Goal: Task Accomplishment & Management: Manage account settings

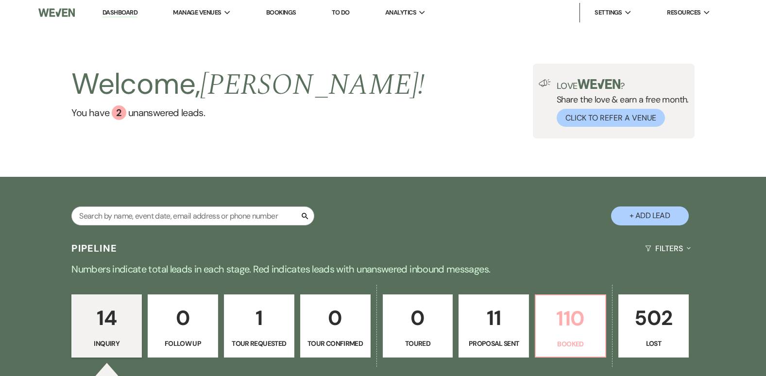
click at [569, 331] on p "110" at bounding box center [571, 318] width 58 height 33
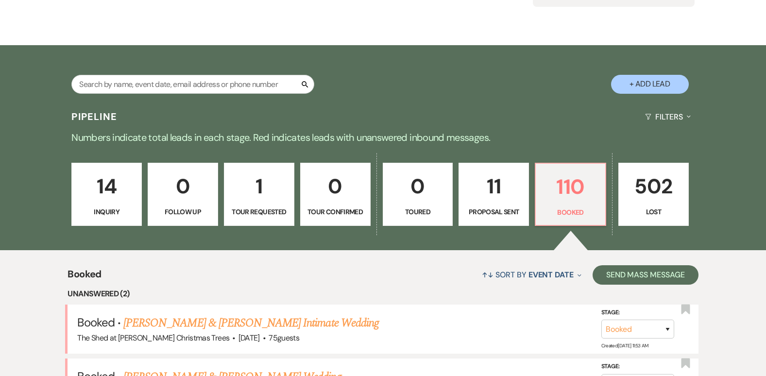
scroll to position [97, 0]
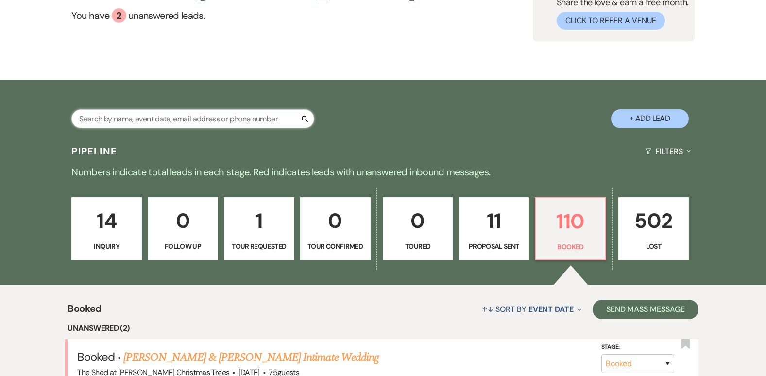
click at [248, 114] on input "text" at bounding box center [192, 118] width 243 height 19
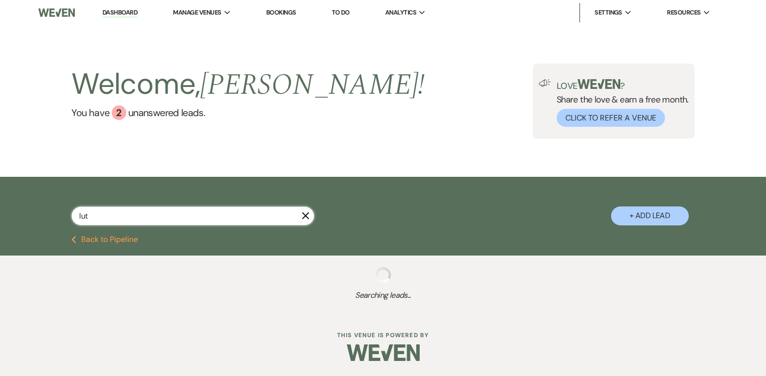
type input "lutg"
select select "8"
select select "9"
select select "8"
select select "6"
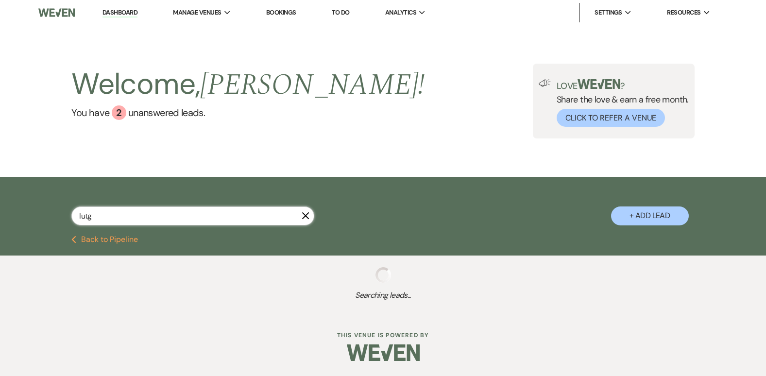
select select "8"
select select "5"
select select "8"
select select "5"
select select "8"
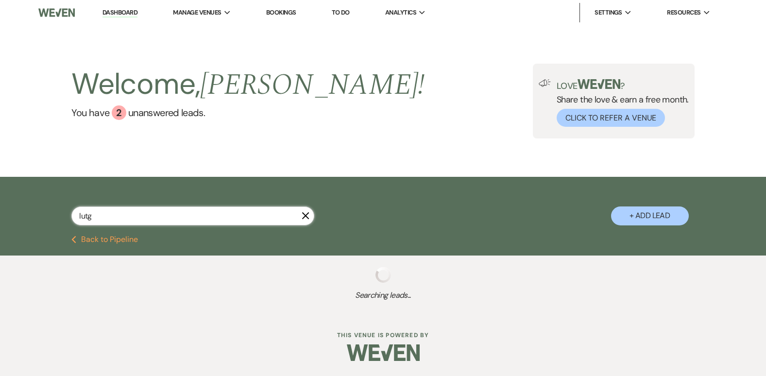
select select "5"
select select "8"
select select "5"
select select "8"
select select "5"
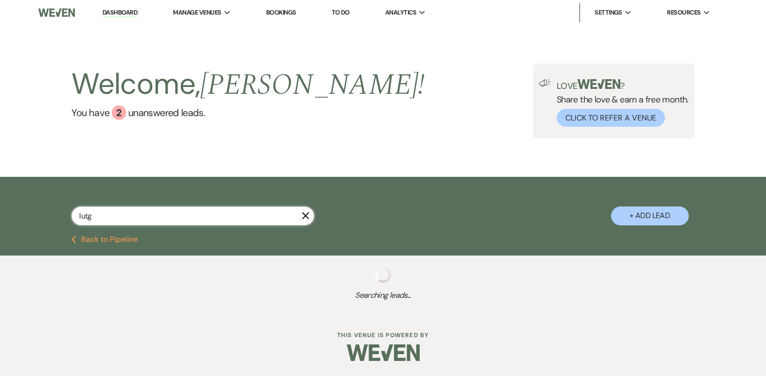
select select "8"
select select "5"
select select "8"
select select "5"
select select "8"
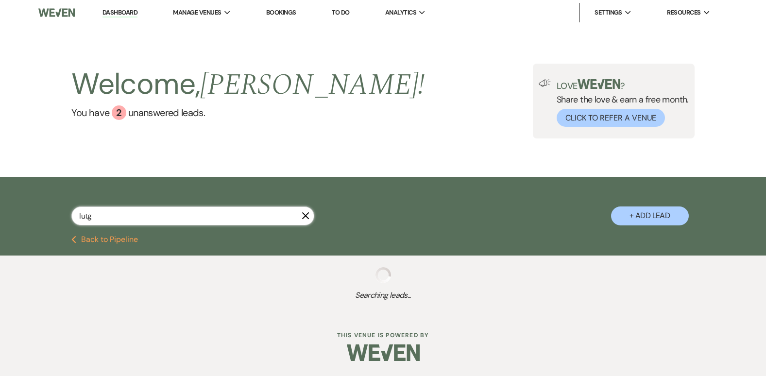
select select "11"
select select "8"
select select "5"
select select "8"
select select "5"
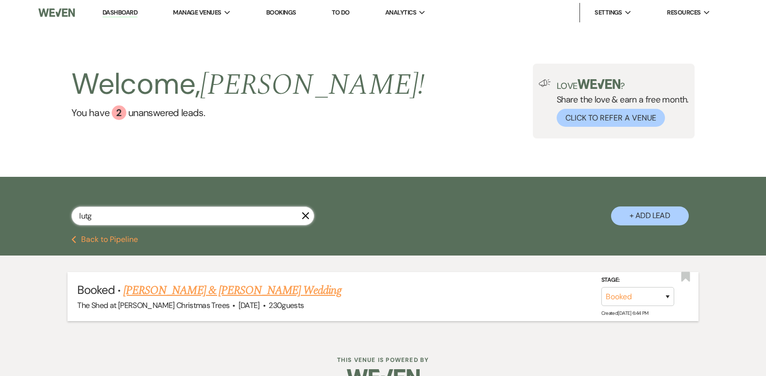
type input "lutg"
click at [257, 289] on link "[PERSON_NAME] & [PERSON_NAME] Wedding" at bounding box center [232, 290] width 218 height 17
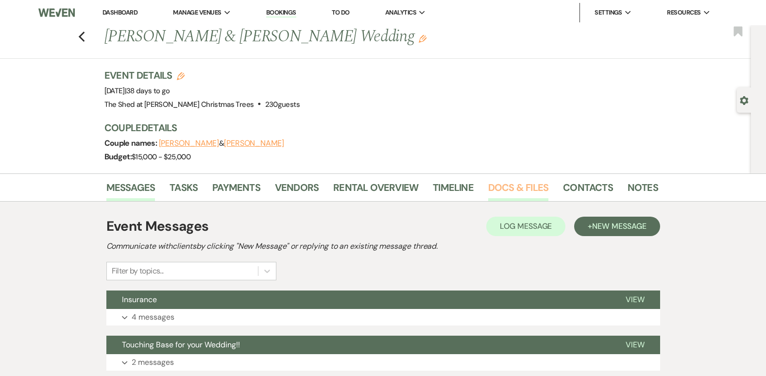
click at [495, 190] on link "Docs & Files" at bounding box center [518, 190] width 60 height 21
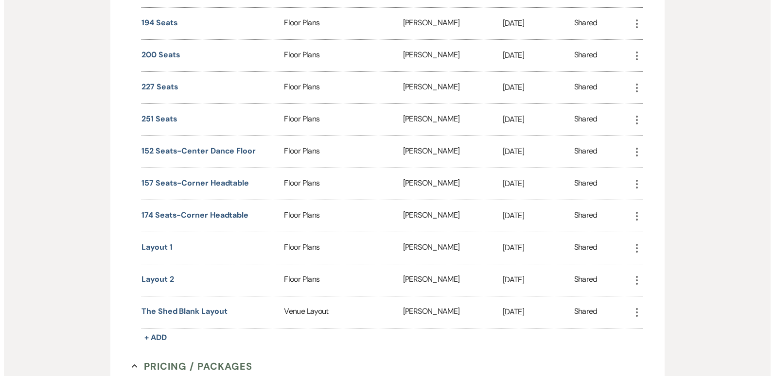
scroll to position [729, 0]
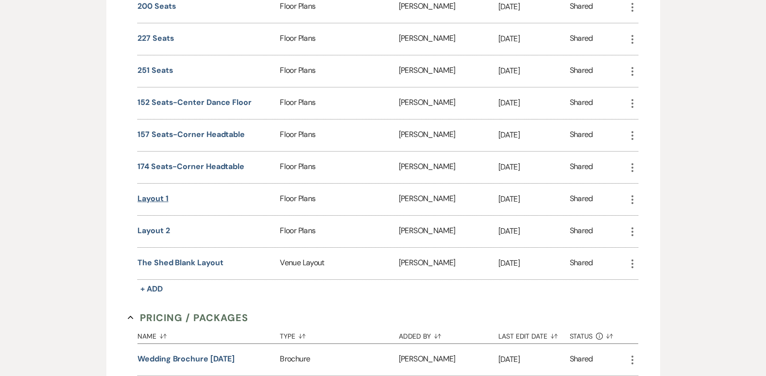
click at [147, 201] on button "Layout 1" at bounding box center [153, 199] width 31 height 12
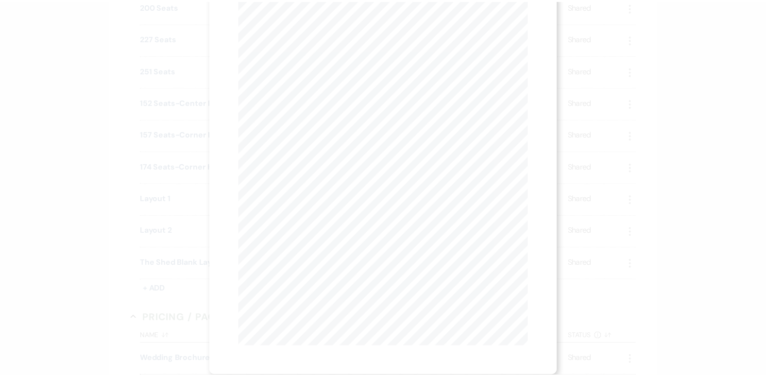
scroll to position [0, 0]
click at [535, 26] on button "X" at bounding box center [528, 25] width 15 height 17
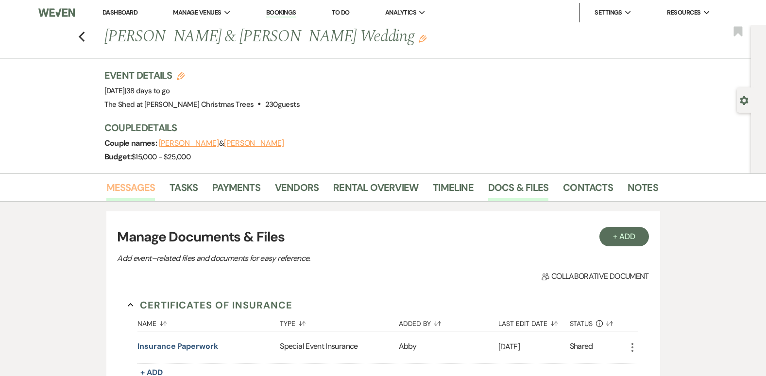
click at [121, 187] on link "Messages" at bounding box center [130, 190] width 49 height 21
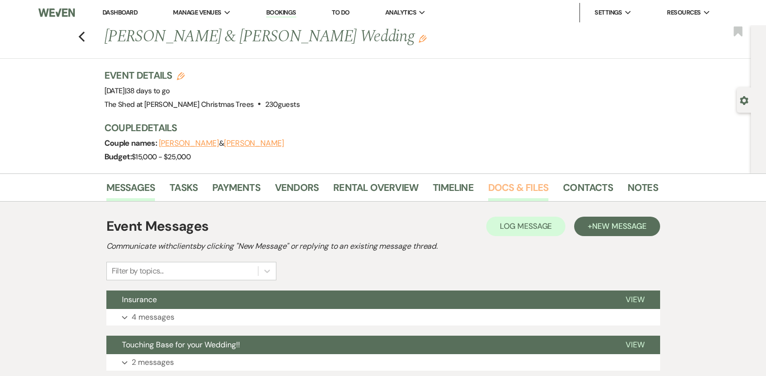
click at [509, 190] on link "Docs & Files" at bounding box center [518, 190] width 60 height 21
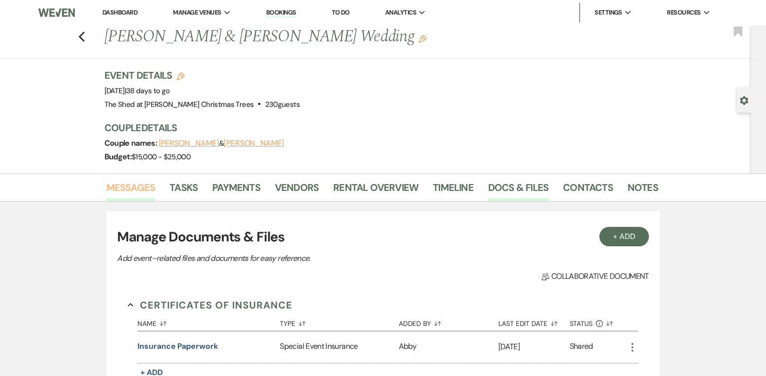
click at [142, 189] on link "Messages" at bounding box center [130, 190] width 49 height 21
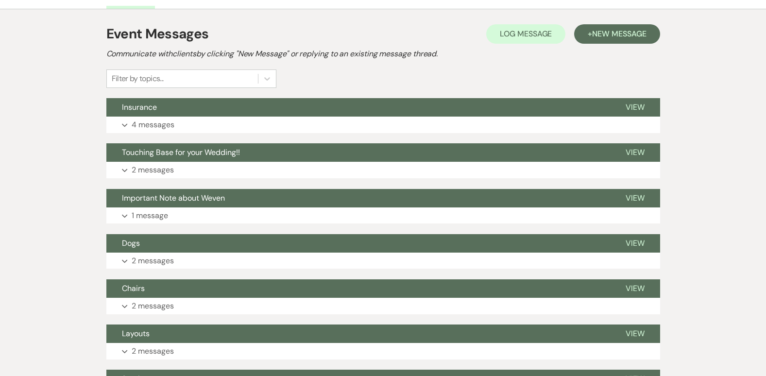
scroll to position [194, 0]
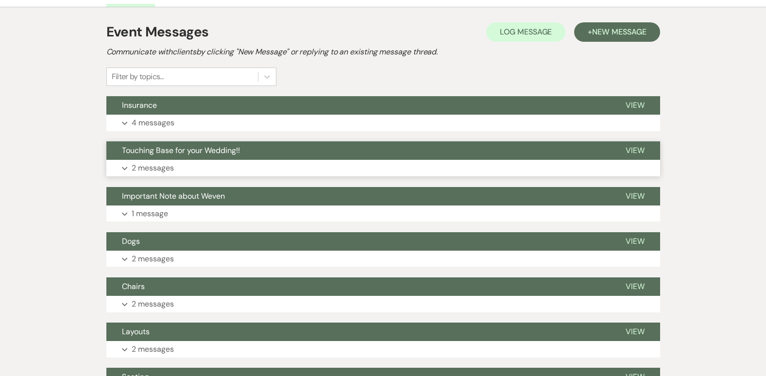
click at [128, 166] on button "Expand 2 messages" at bounding box center [383, 168] width 554 height 17
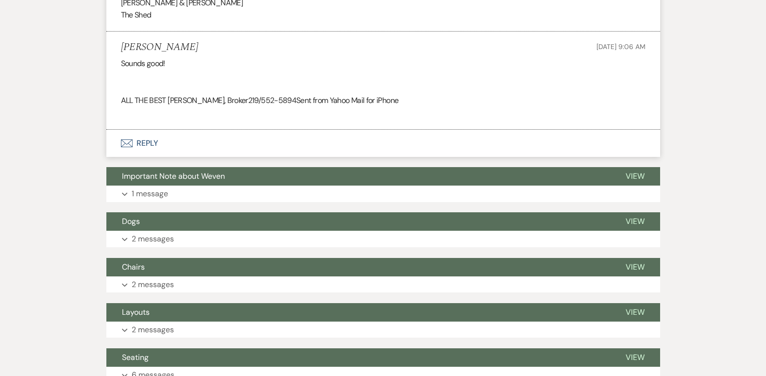
scroll to position [680, 0]
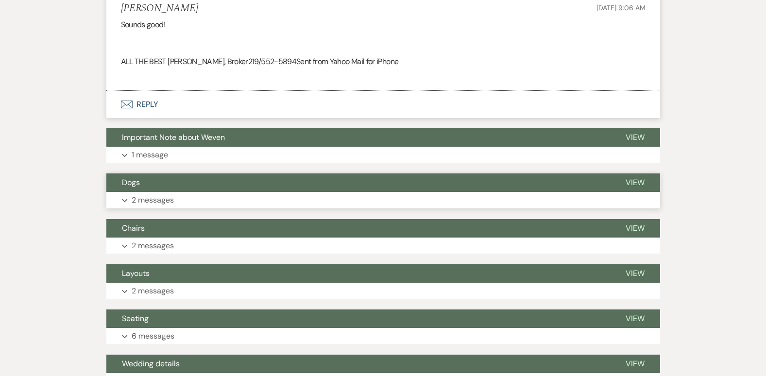
click at [123, 196] on button "Expand 2 messages" at bounding box center [383, 200] width 554 height 17
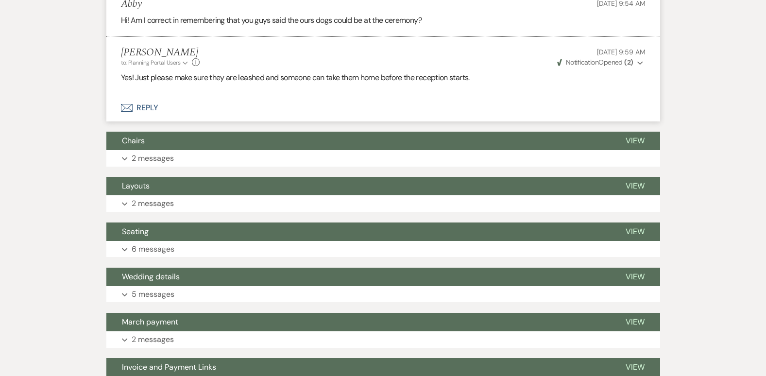
scroll to position [923, 0]
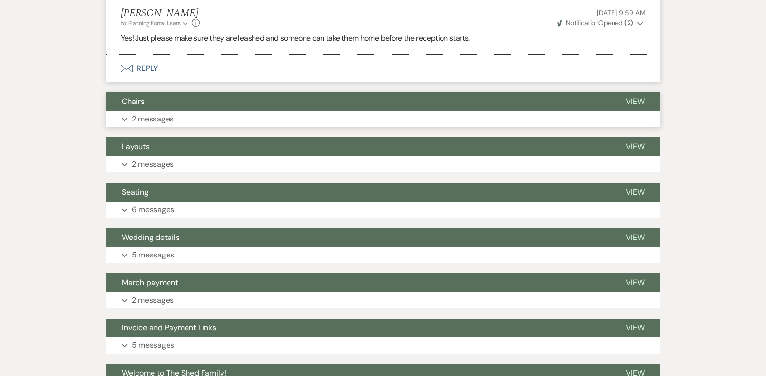
click at [126, 121] on icon "Expand" at bounding box center [125, 120] width 6 height 4
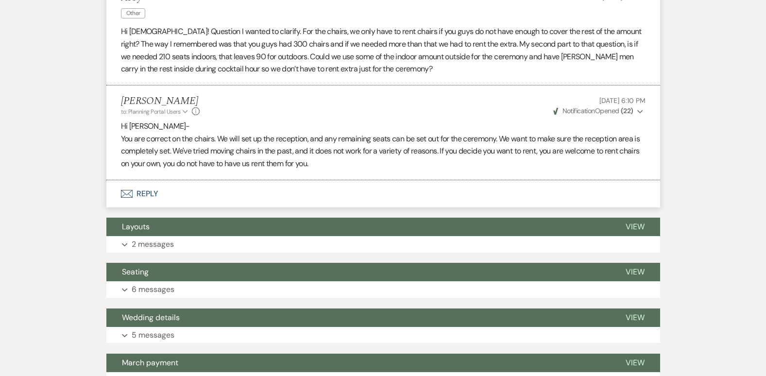
scroll to position [1069, 0]
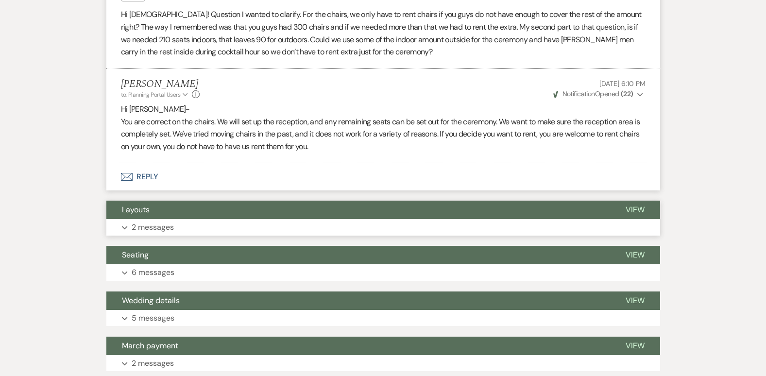
click at [129, 230] on button "Expand 2 messages" at bounding box center [383, 227] width 554 height 17
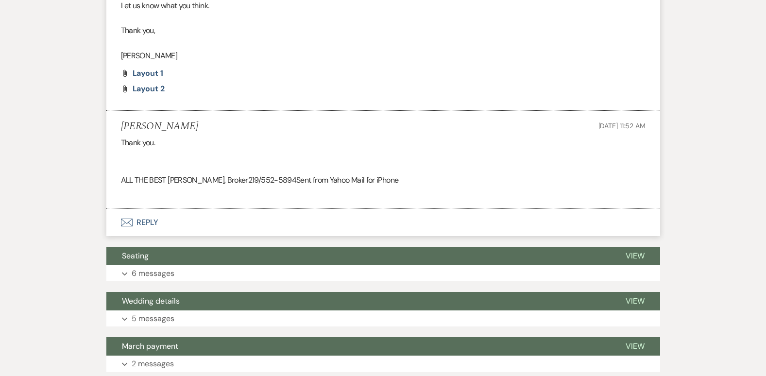
scroll to position [1409, 0]
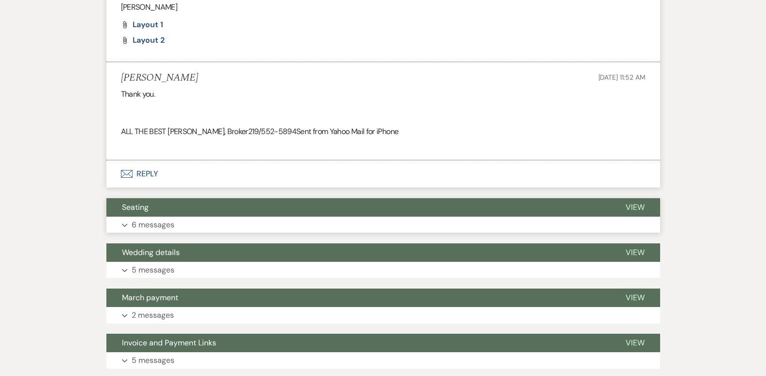
click at [127, 228] on button "Expand 6 messages" at bounding box center [383, 225] width 554 height 17
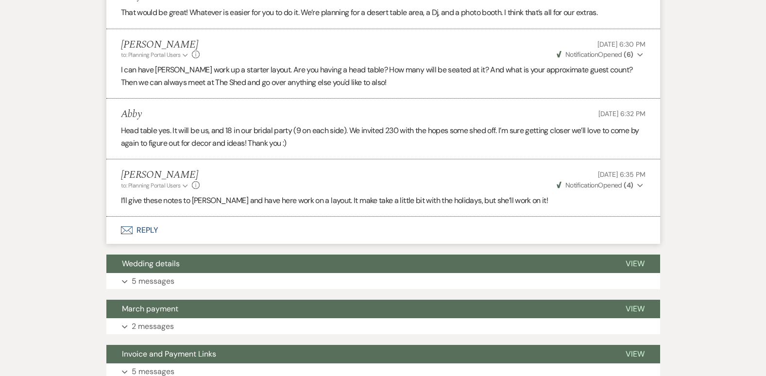
scroll to position [1847, 0]
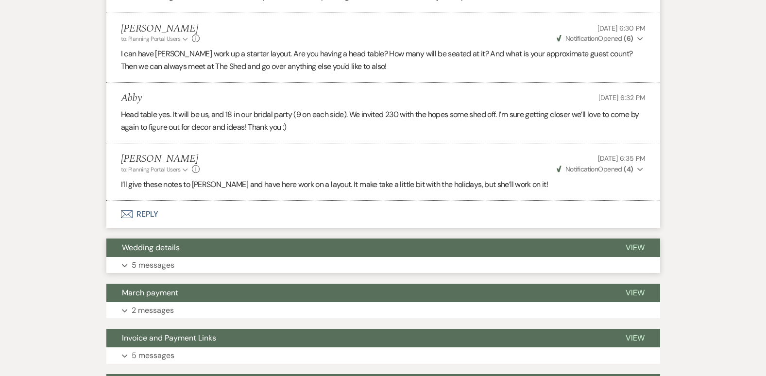
click at [123, 268] on button "Expand 5 messages" at bounding box center [383, 265] width 554 height 17
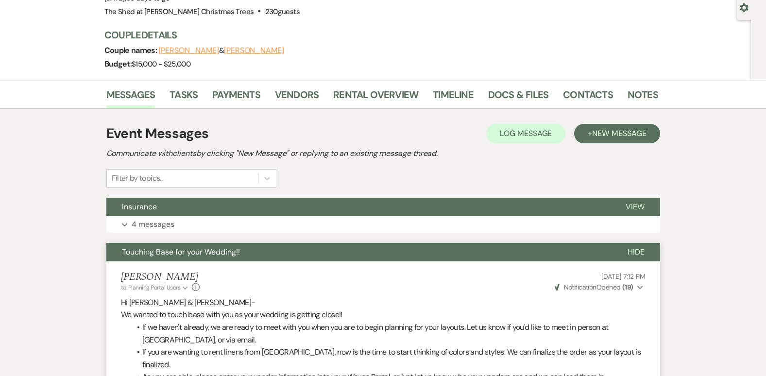
scroll to position [0, 0]
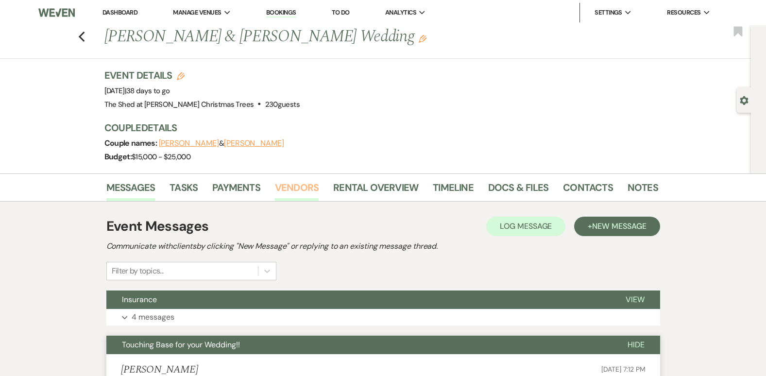
click at [293, 195] on link "Vendors" at bounding box center [297, 190] width 44 height 21
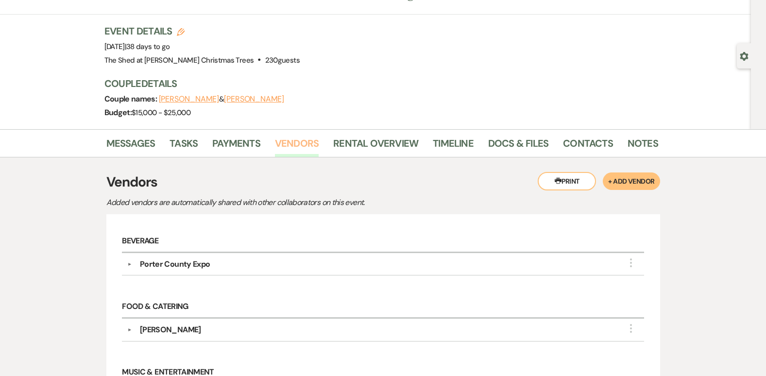
scroll to position [146, 0]
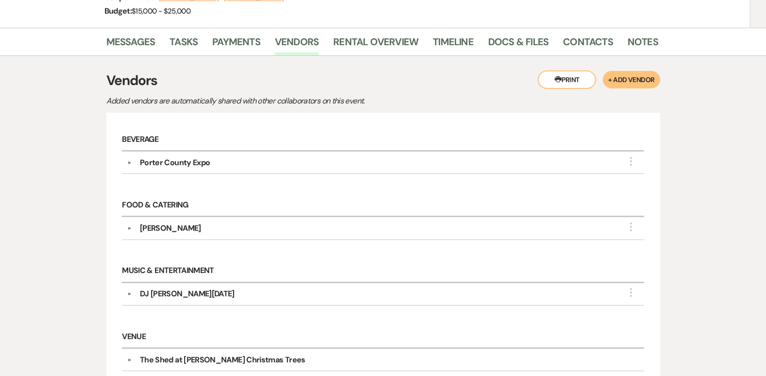
click at [129, 225] on div "▼ [PERSON_NAME] More" at bounding box center [383, 229] width 512 height 12
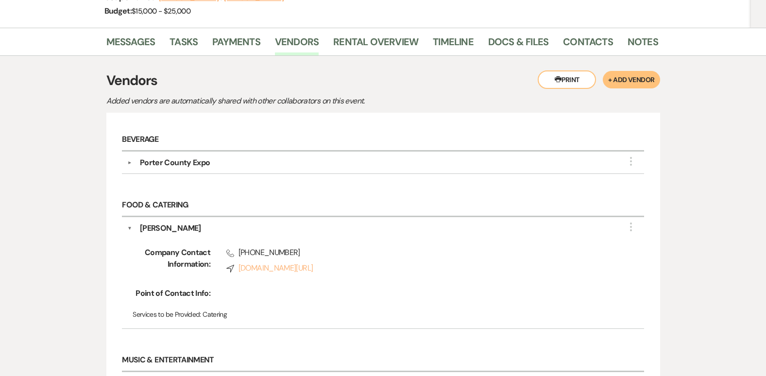
click at [275, 269] on link "Compass [DOMAIN_NAME][URL]" at bounding box center [419, 268] width 387 height 12
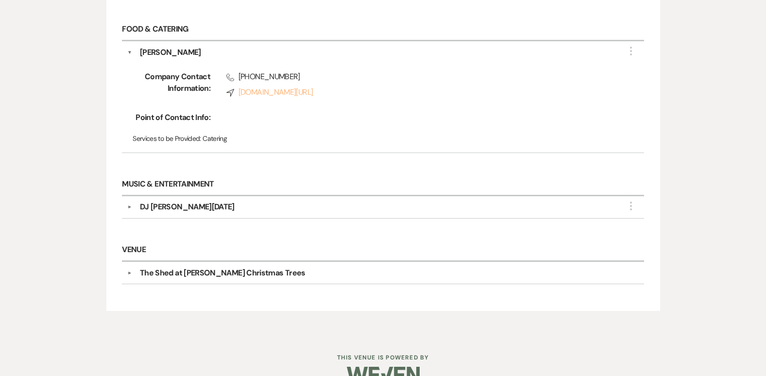
scroll to position [340, 0]
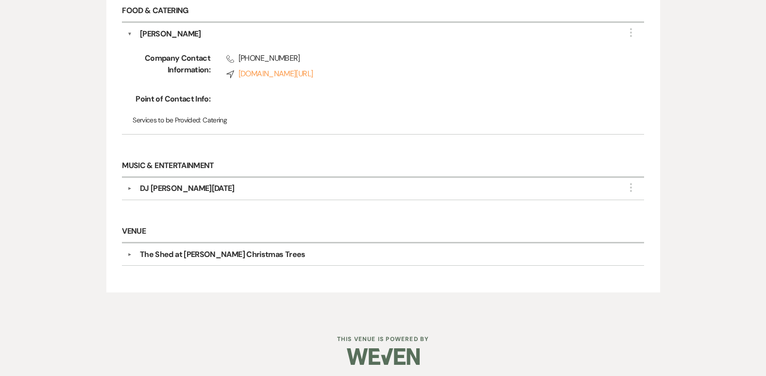
click at [129, 188] on button "▼" at bounding box center [130, 188] width 12 height 5
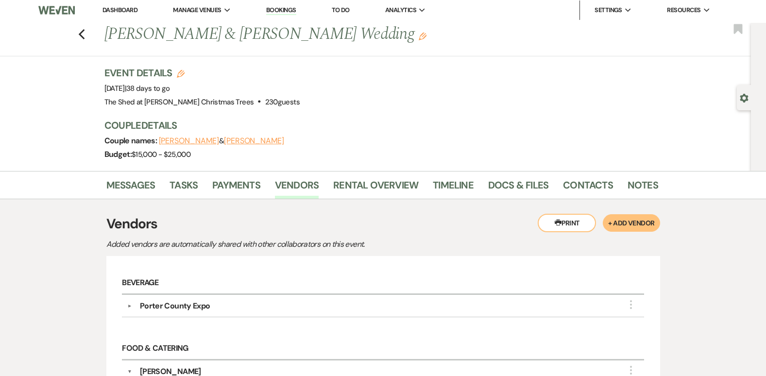
scroll to position [0, 0]
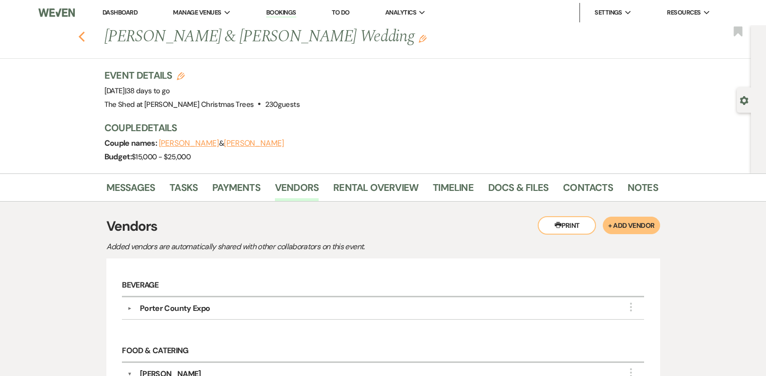
click at [84, 35] on use "button" at bounding box center [81, 37] width 6 height 11
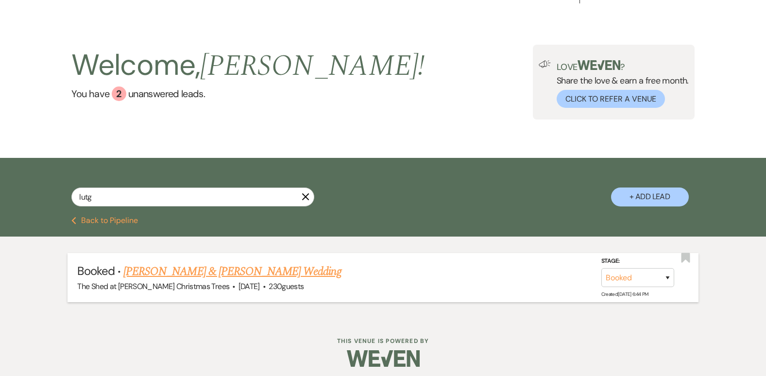
scroll to position [24, 0]
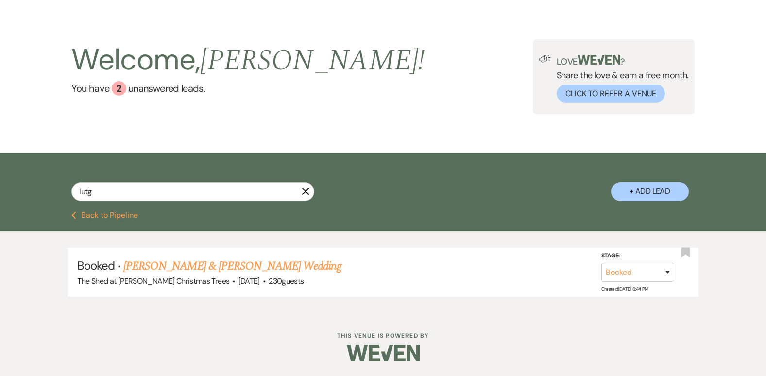
click at [119, 214] on button "Previous Back to Pipeline" at bounding box center [104, 215] width 67 height 8
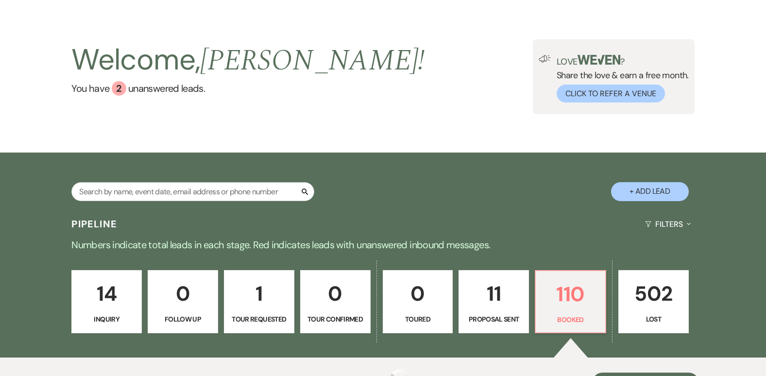
scroll to position [97, 0]
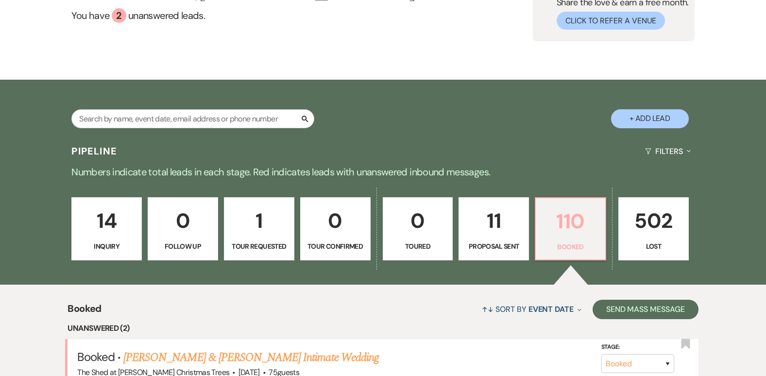
click at [581, 235] on p "110" at bounding box center [571, 221] width 58 height 33
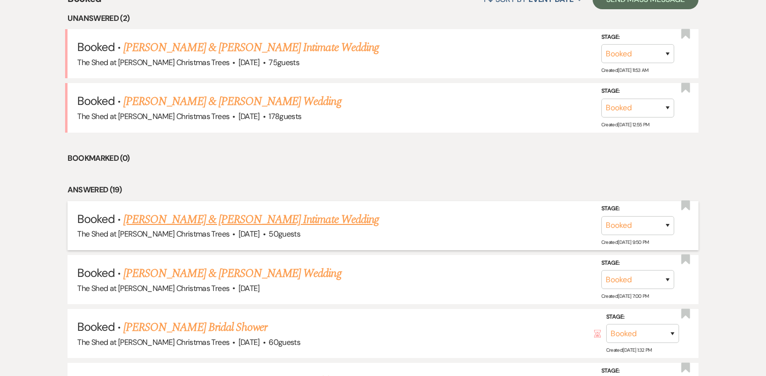
scroll to position [437, 0]
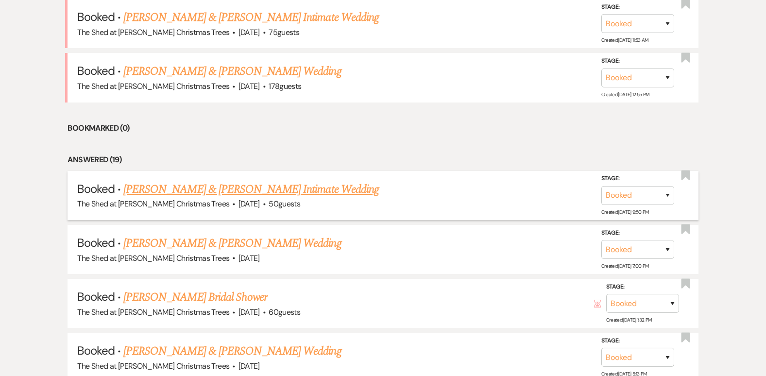
click at [263, 187] on link "[PERSON_NAME] & [PERSON_NAME] Intimate Wedding" at bounding box center [251, 189] width 256 height 17
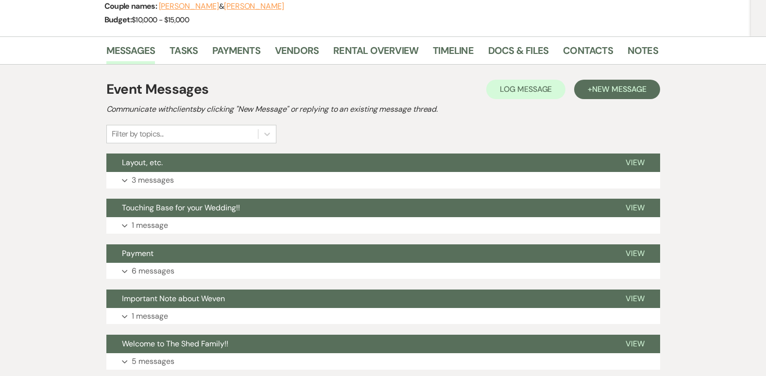
scroll to position [146, 0]
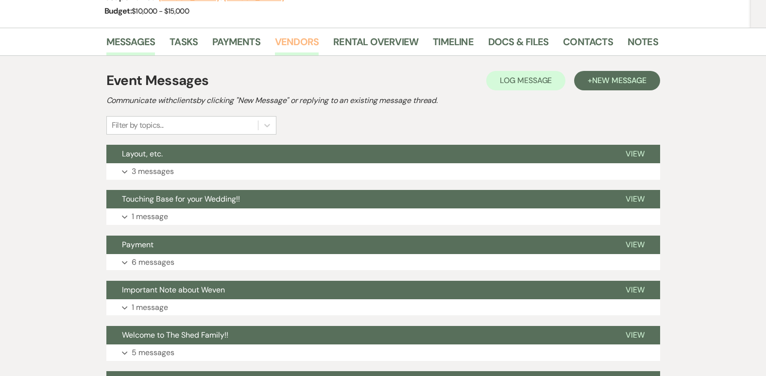
click at [276, 39] on link "Vendors" at bounding box center [297, 44] width 44 height 21
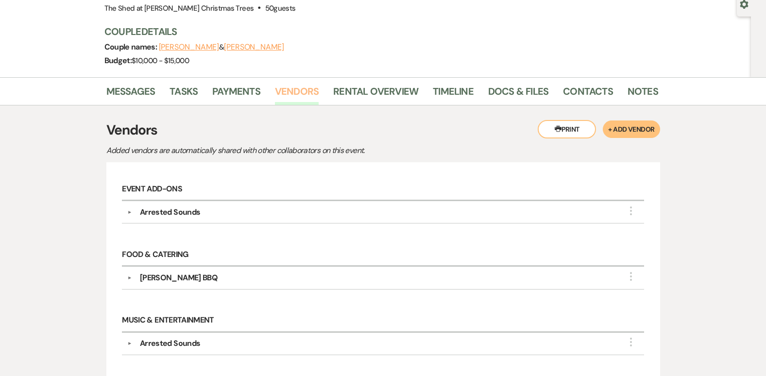
scroll to position [97, 0]
click at [514, 91] on link "Docs & Files" at bounding box center [518, 93] width 60 height 21
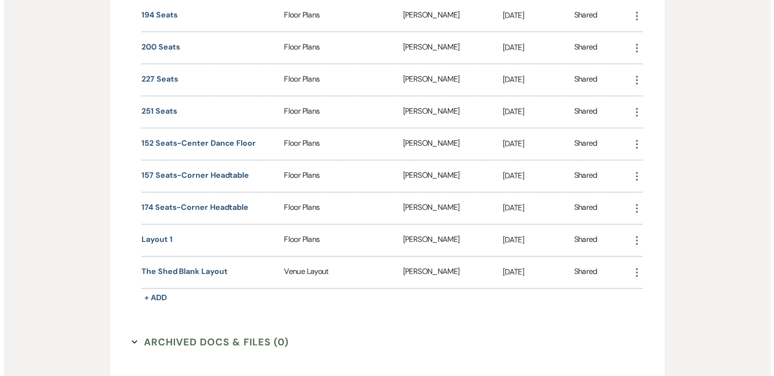
scroll to position [729, 0]
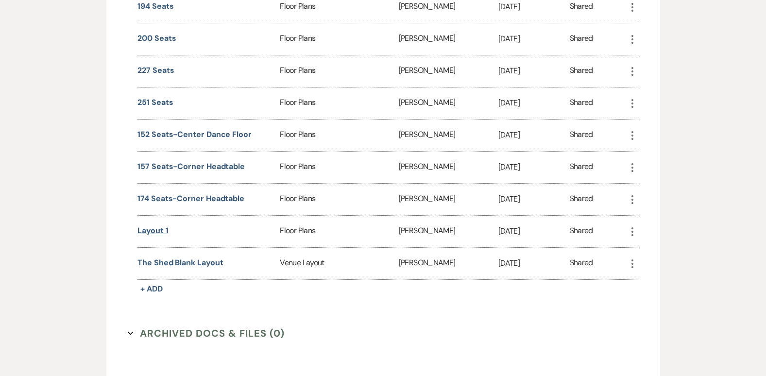
click at [149, 233] on button "Layout 1" at bounding box center [153, 231] width 31 height 12
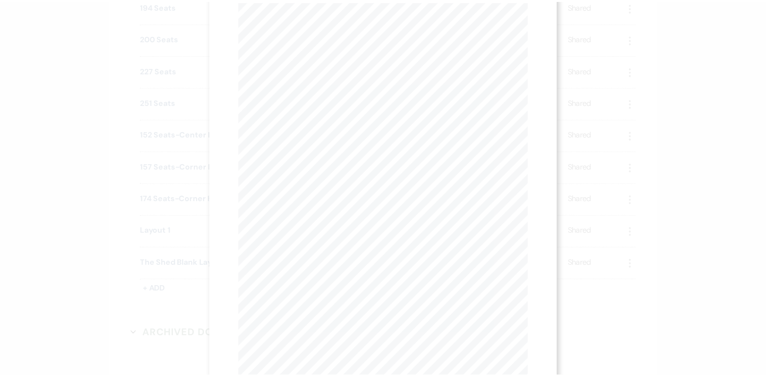
scroll to position [0, 0]
click at [530, 27] on icon "X" at bounding box center [528, 26] width 9 height 9
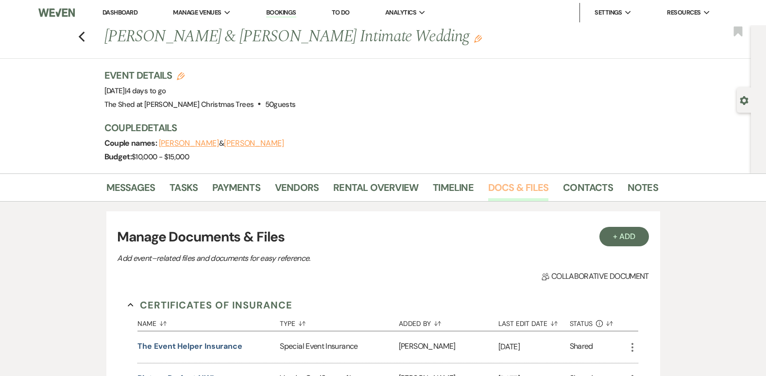
click at [510, 187] on link "Docs & Files" at bounding box center [518, 190] width 60 height 21
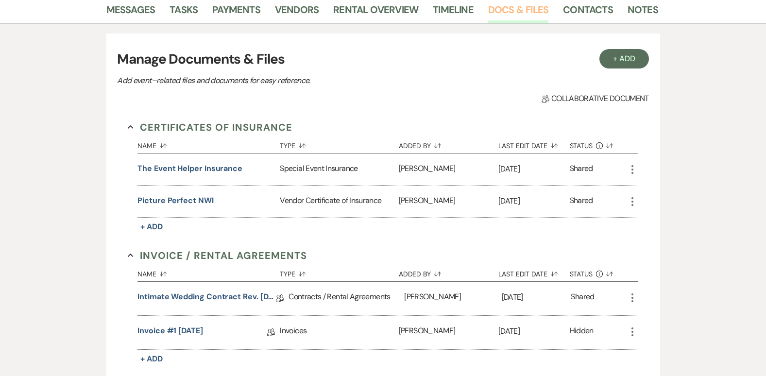
scroll to position [97, 0]
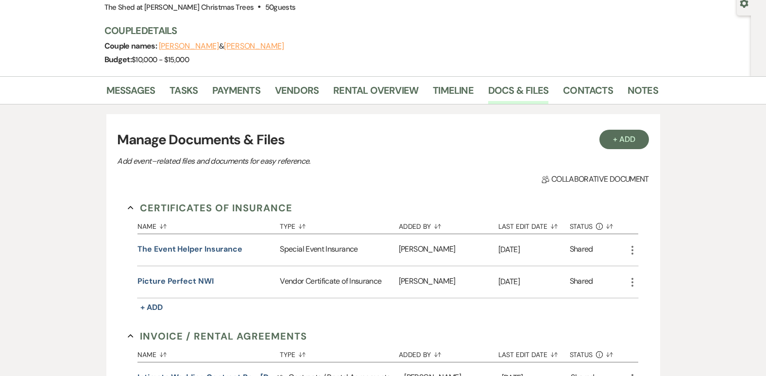
click at [361, 82] on li "Rental Overview" at bounding box center [383, 92] width 100 height 23
click at [368, 89] on link "Rental Overview" at bounding box center [375, 93] width 85 height 21
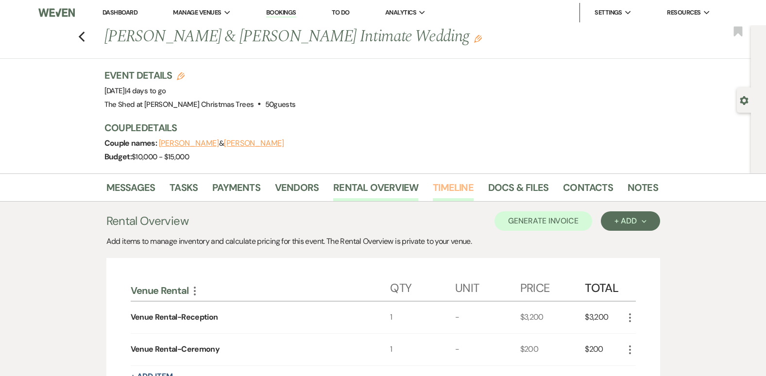
click at [449, 182] on link "Timeline" at bounding box center [453, 190] width 41 height 21
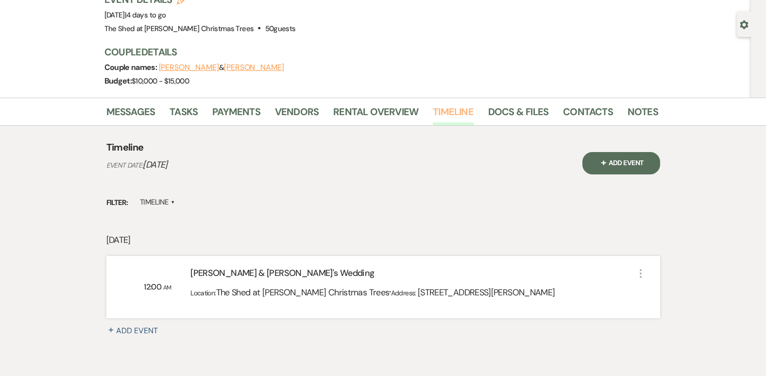
scroll to position [97, 0]
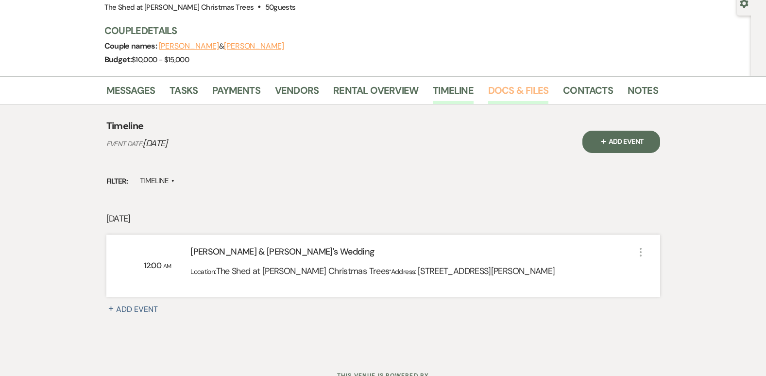
click at [530, 88] on link "Docs & Files" at bounding box center [518, 93] width 60 height 21
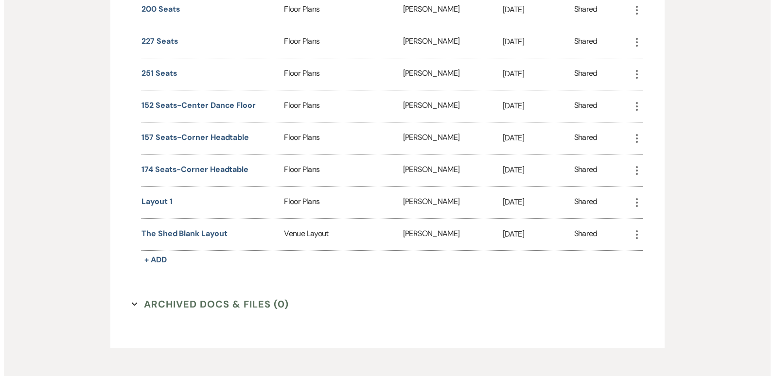
scroll to position [777, 0]
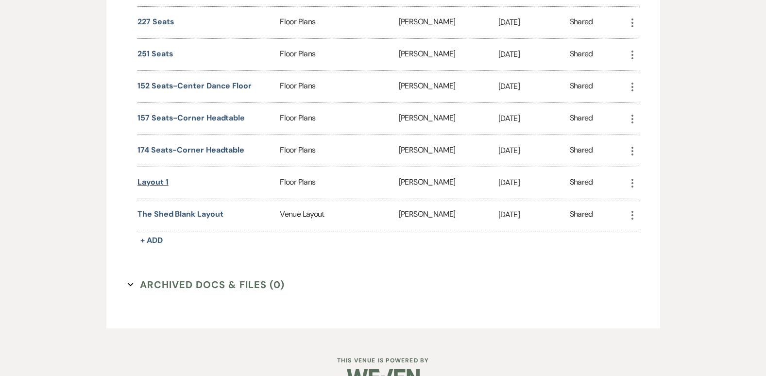
click at [142, 183] on button "Layout 1" at bounding box center [153, 182] width 31 height 12
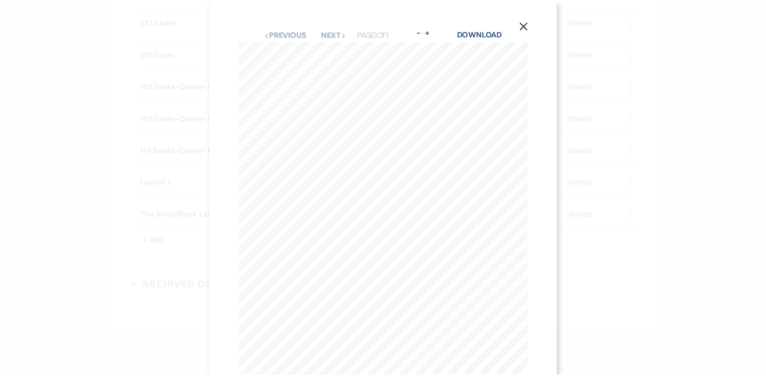
scroll to position [0, 0]
click at [524, 27] on button "X" at bounding box center [528, 25] width 15 height 17
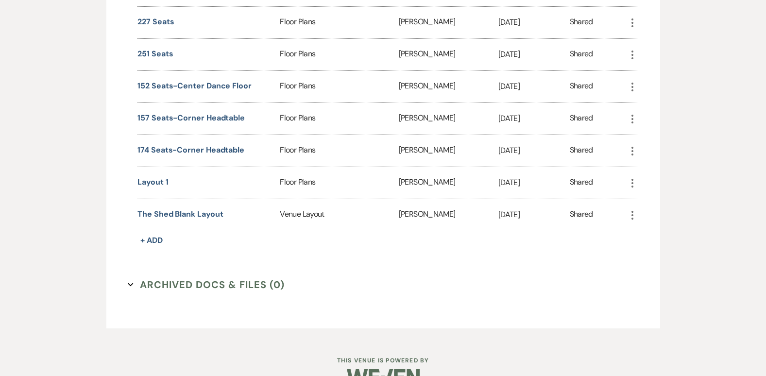
scroll to position [802, 0]
